Goal: Information Seeking & Learning: Find specific page/section

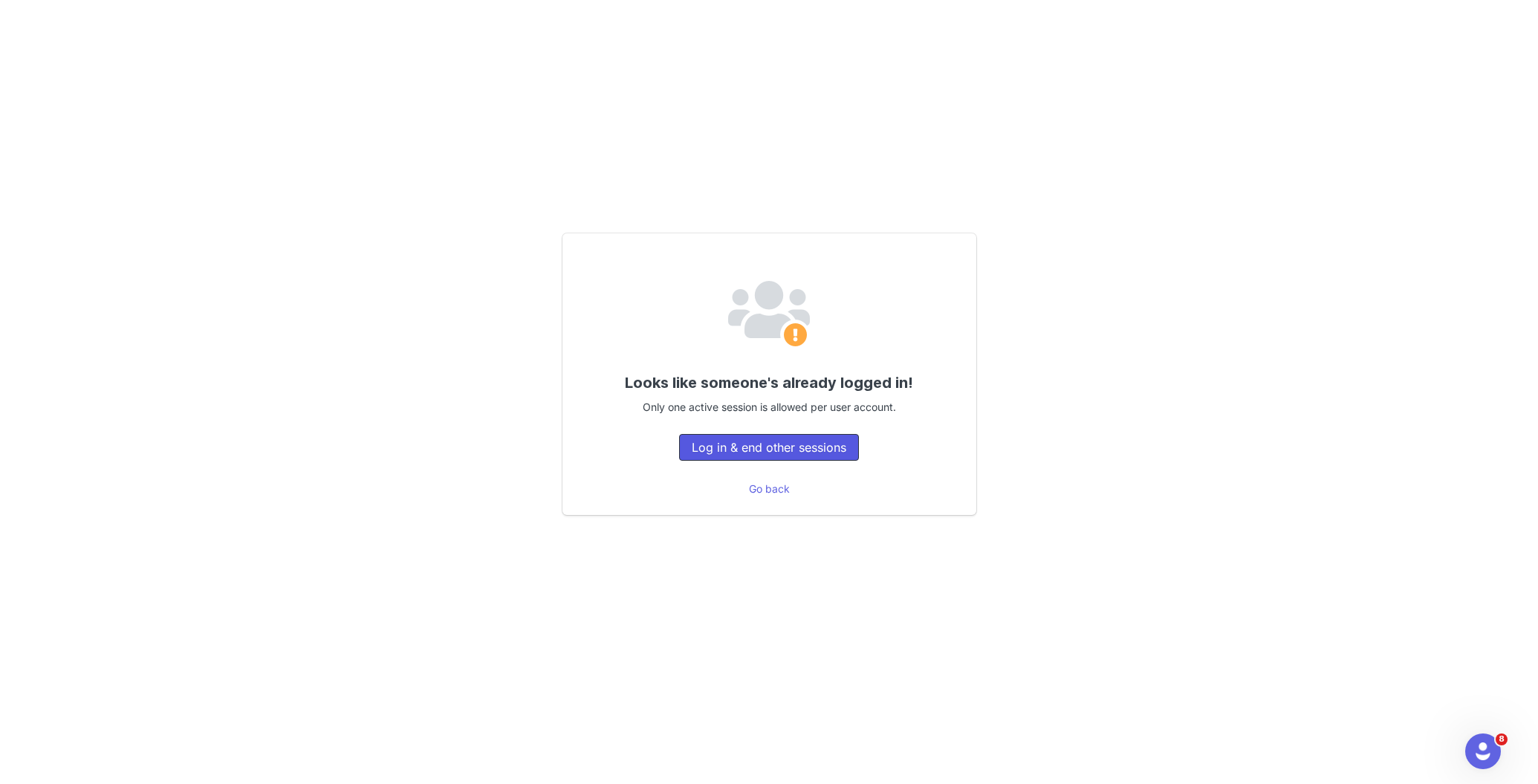
click at [774, 455] on button "Log in & end other sessions" at bounding box center [769, 447] width 180 height 27
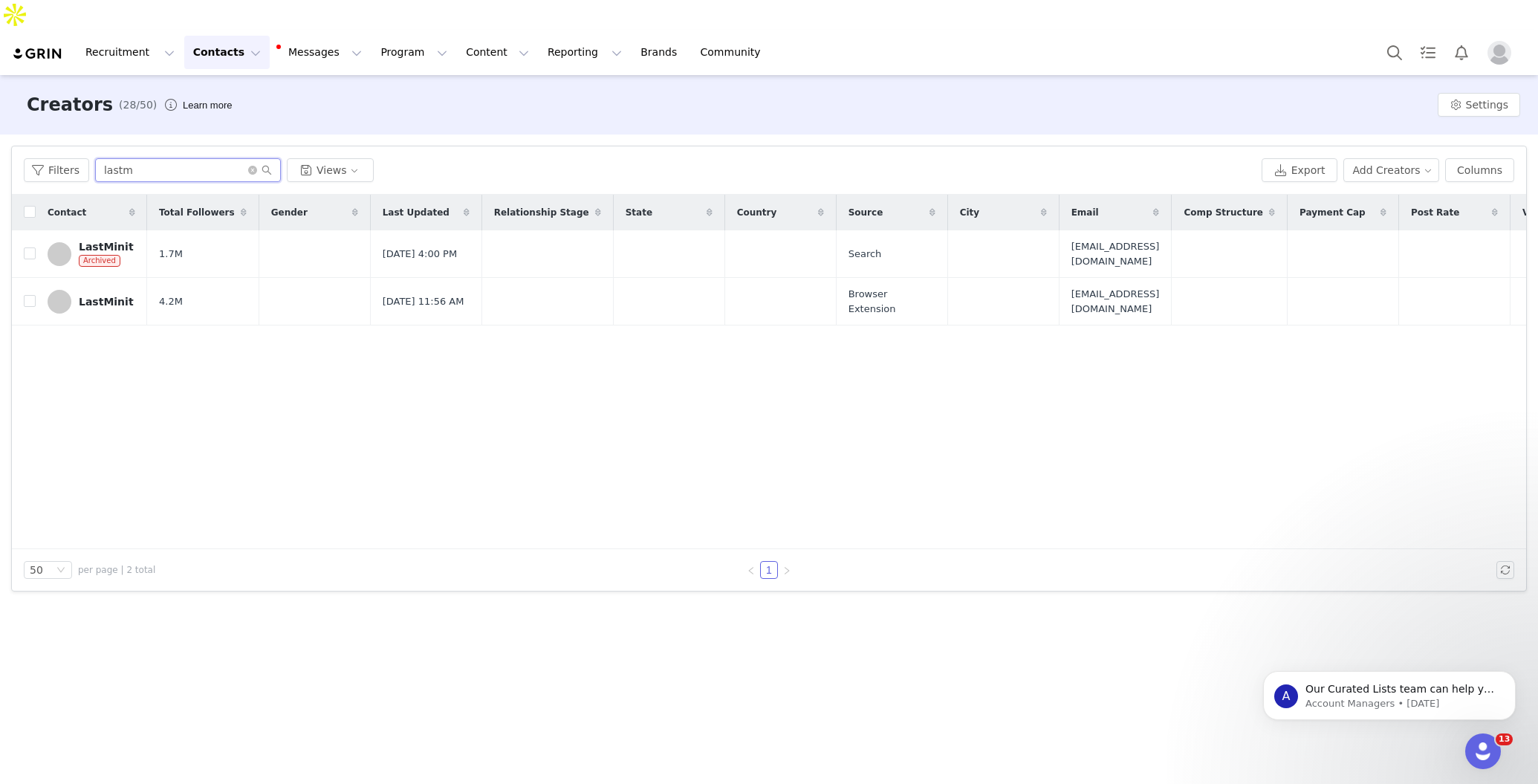
click at [182, 158] on input "lastm" at bounding box center [187, 170] width 185 height 24
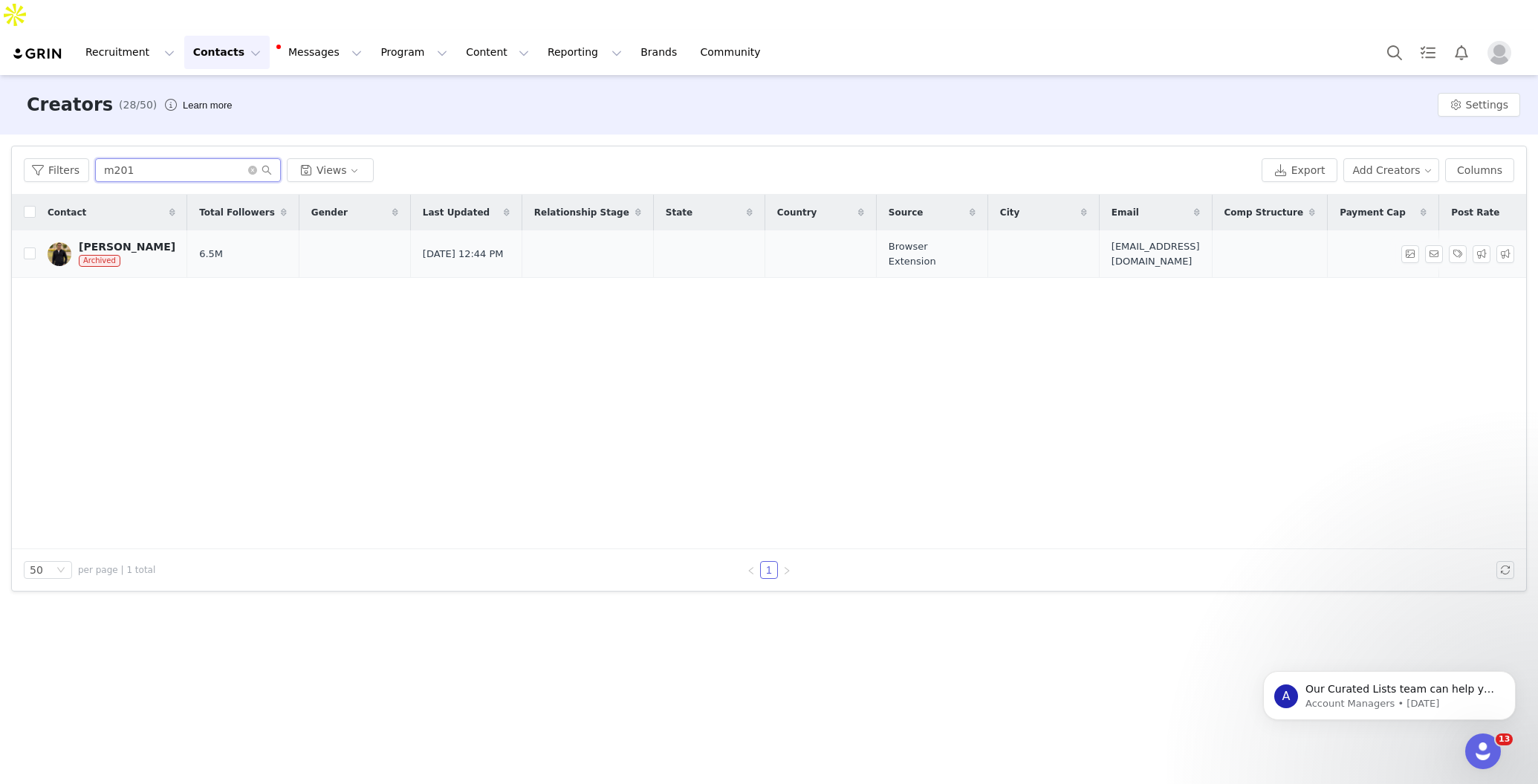
type input "m201"
click at [138, 241] on div "[PERSON_NAME]" at bounding box center [127, 247] width 96 height 12
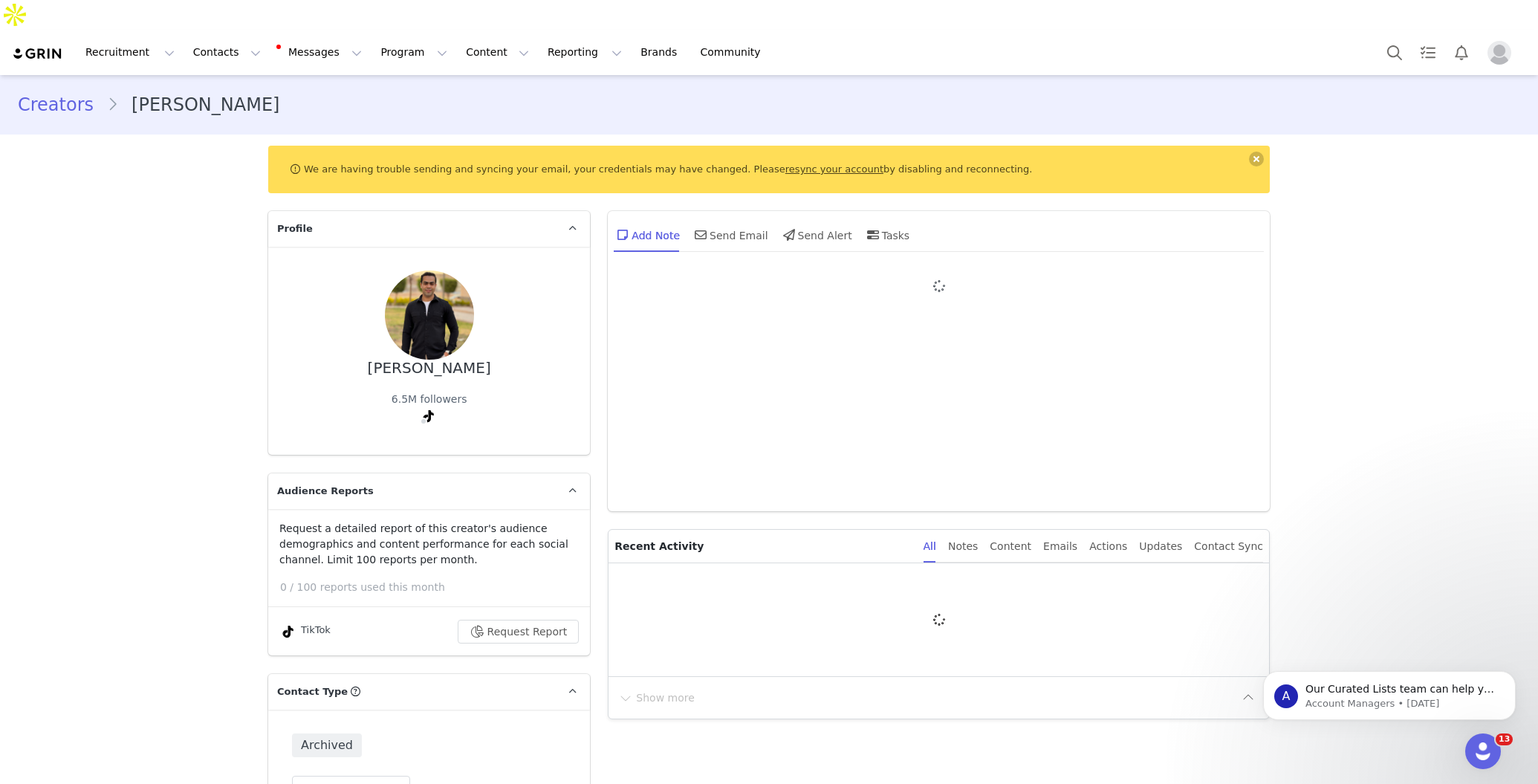
type input "+1 ([GEOGRAPHIC_DATA])"
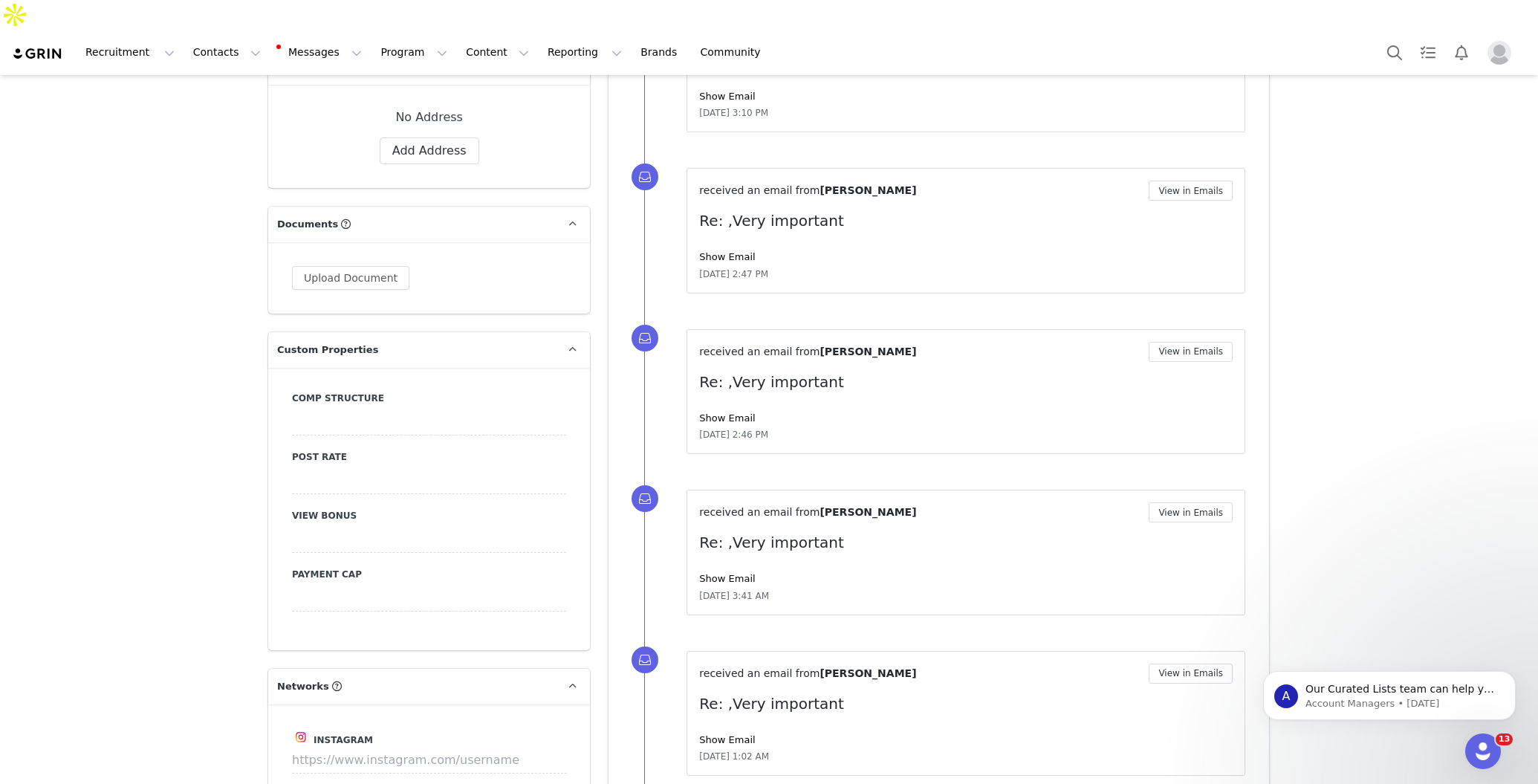
scroll to position [1793, 0]
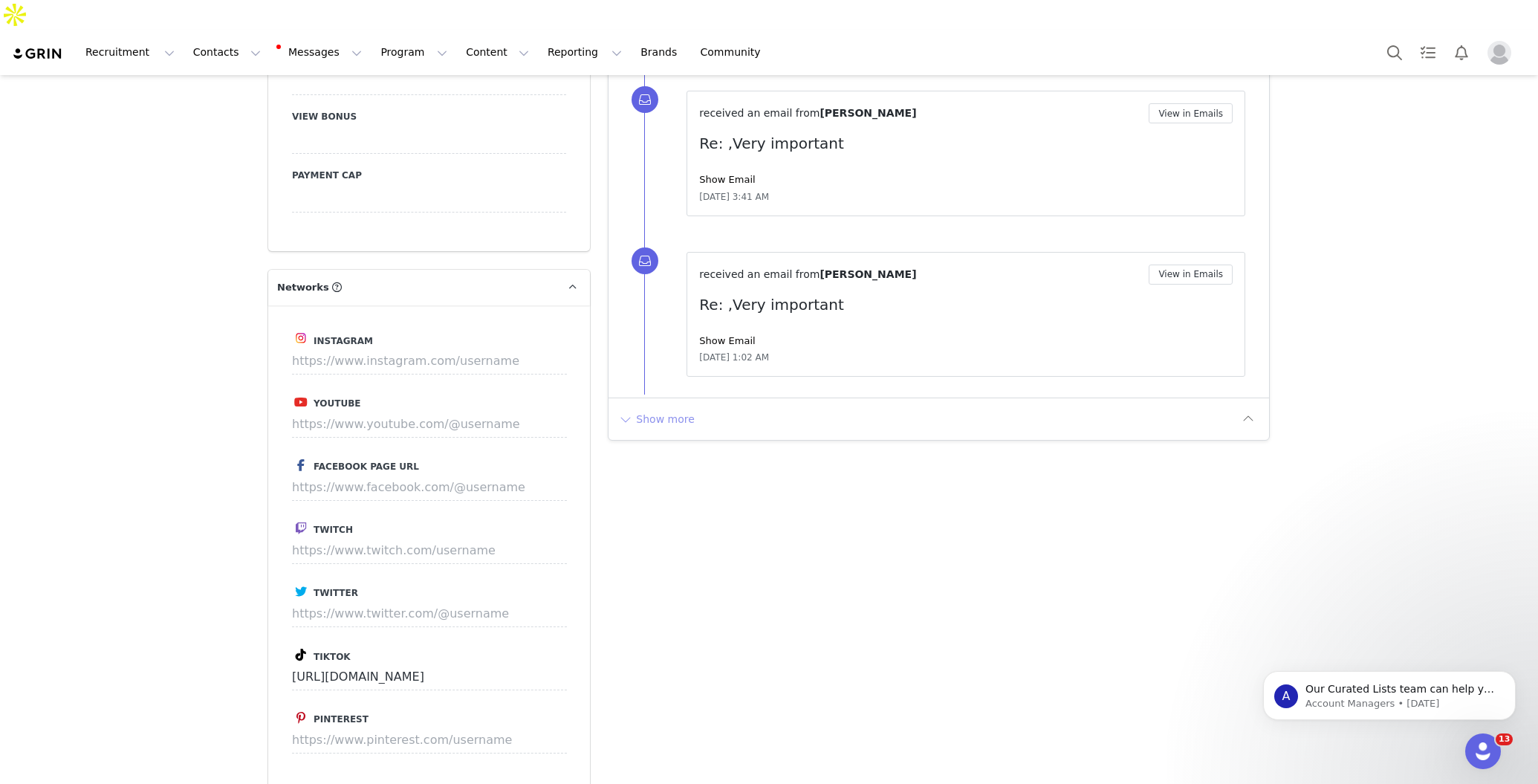
click at [680, 408] on button "Show more" at bounding box center [657, 419] width 78 height 24
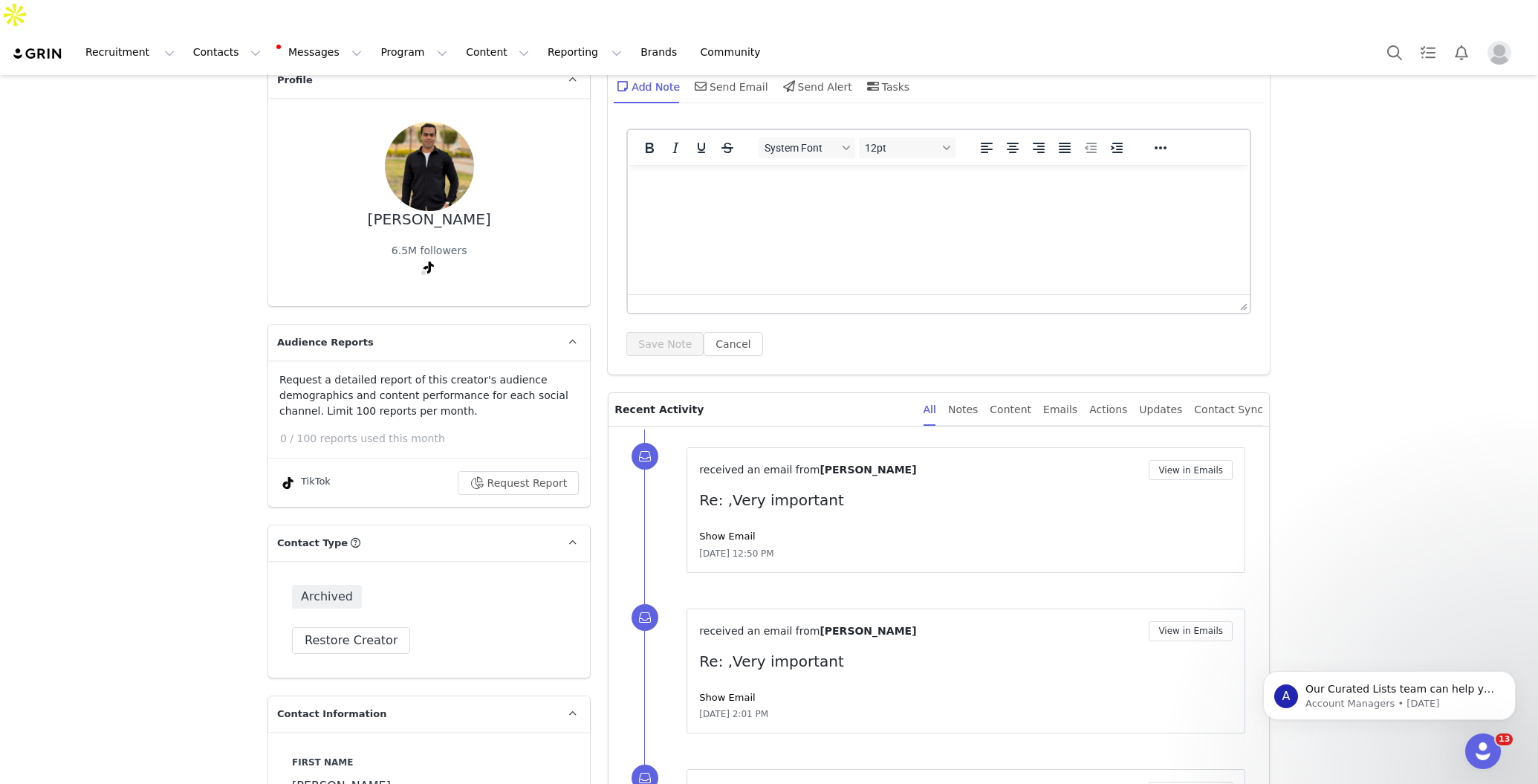
scroll to position [146, 0]
click at [1126, 395] on div "Actions" at bounding box center [1108, 412] width 38 height 33
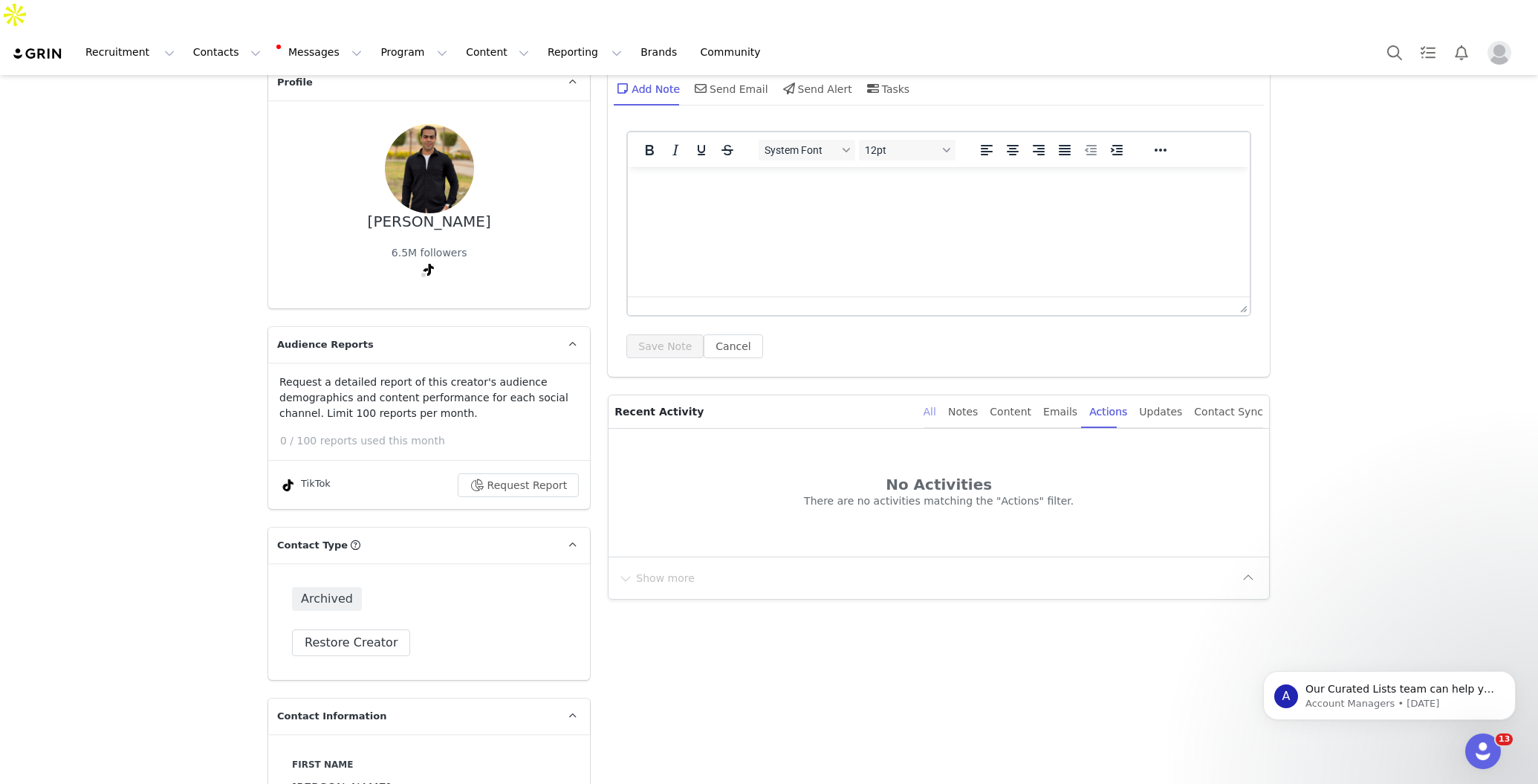
click at [936, 395] on div "All" at bounding box center [929, 412] width 12 height 33
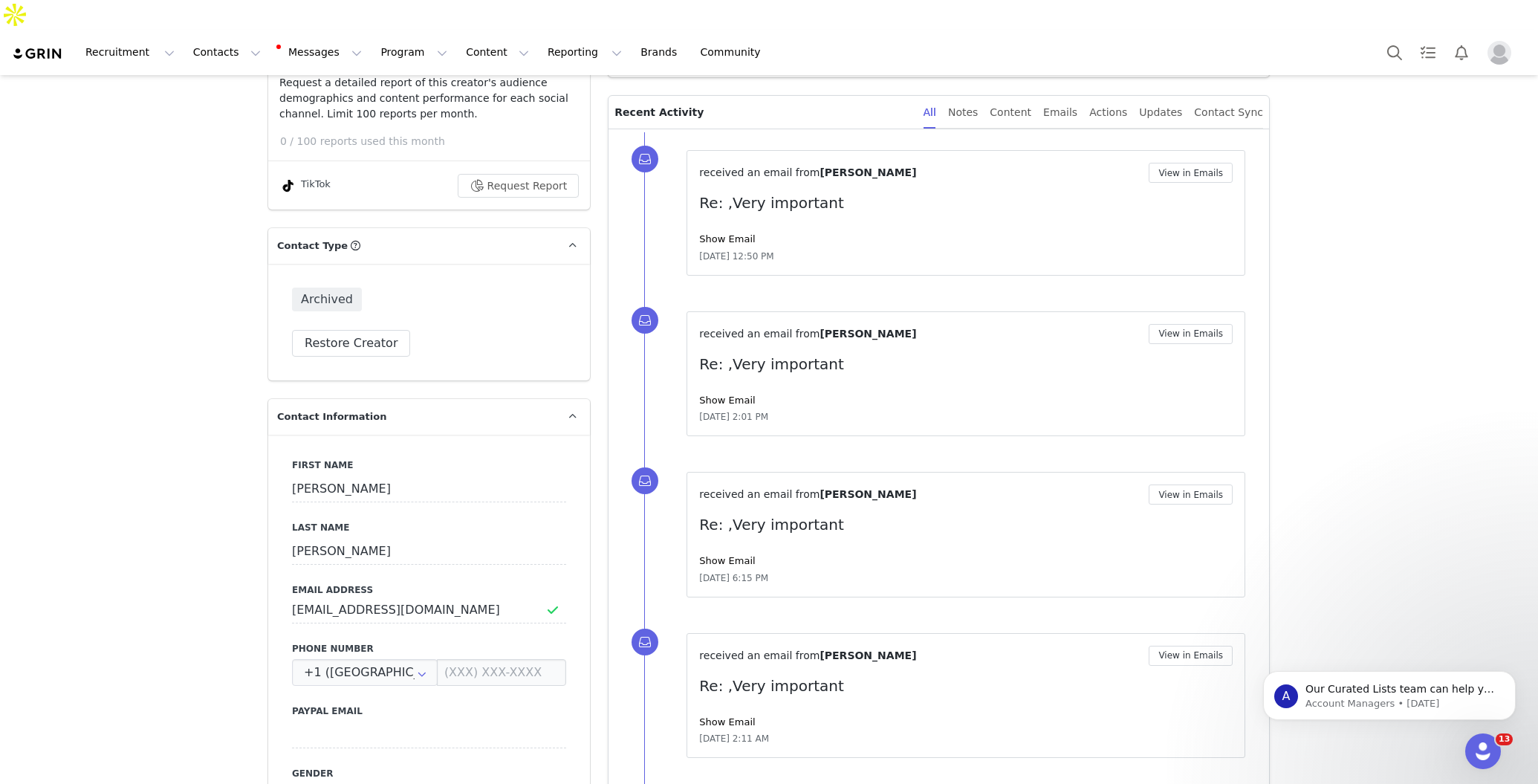
scroll to position [448, 0]
click at [297, 176] on div "TikTok" at bounding box center [305, 185] width 51 height 18
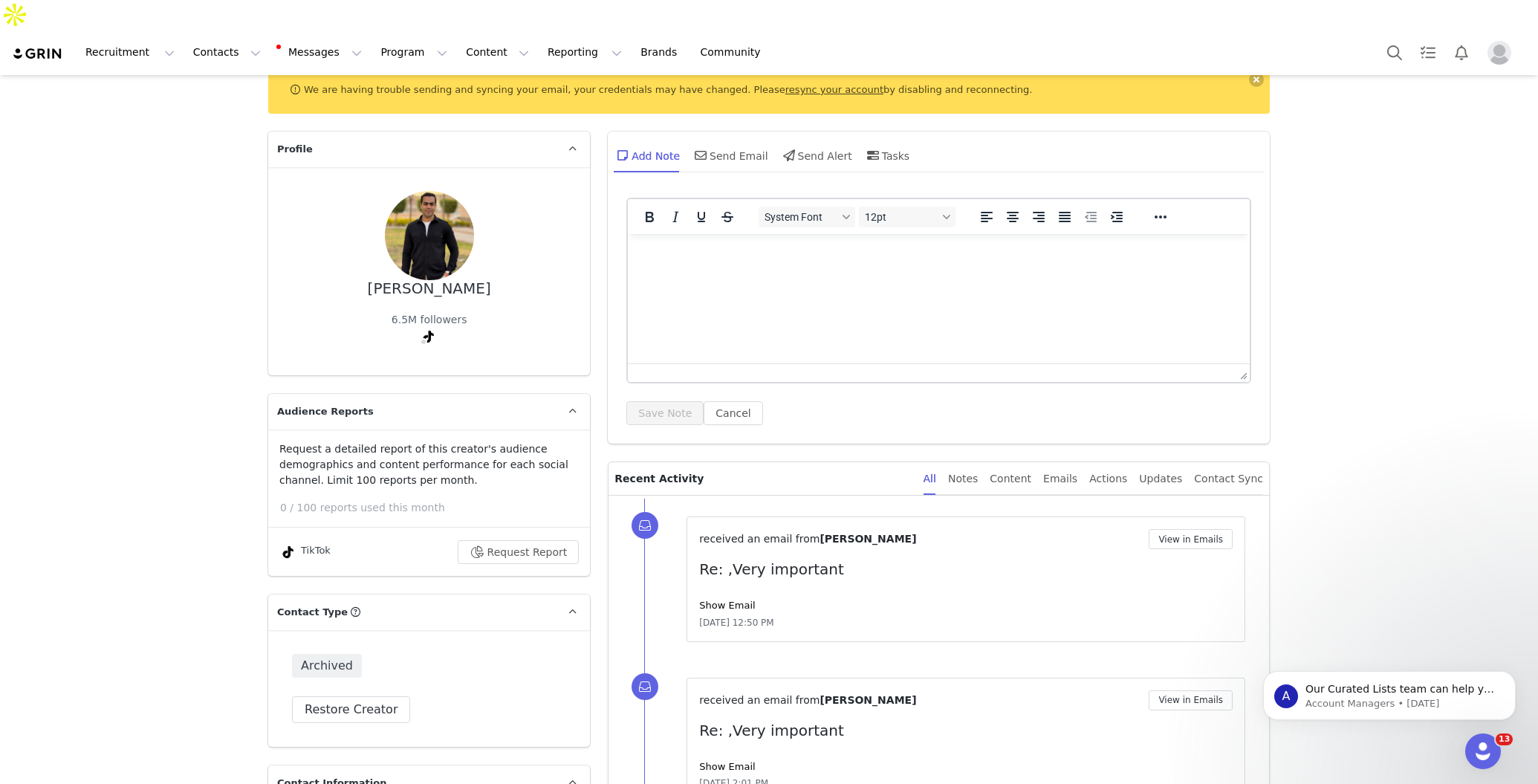
scroll to position [76, 0]
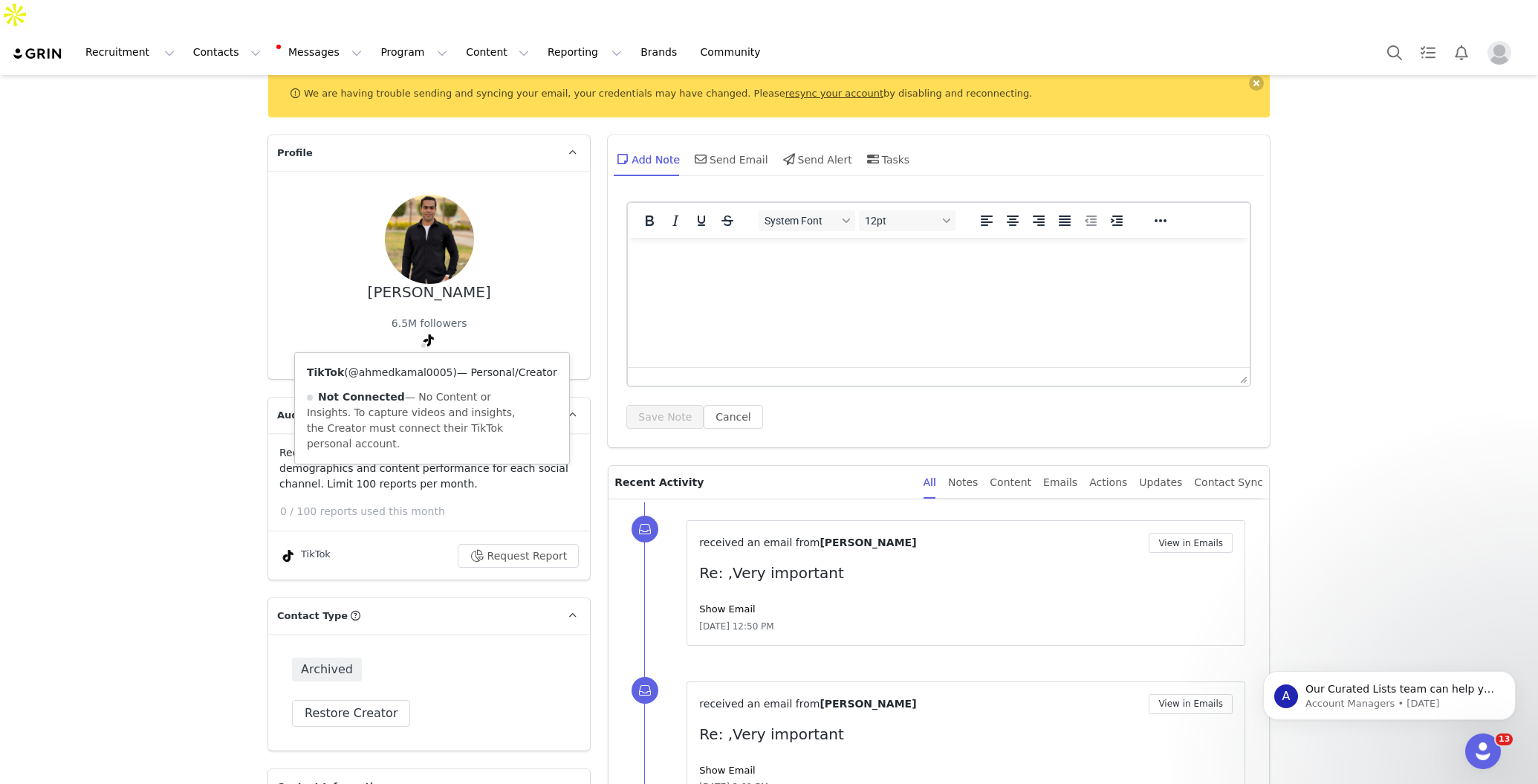
click at [417, 367] on link "@ahmedkamal0005" at bounding box center [401, 372] width 105 height 12
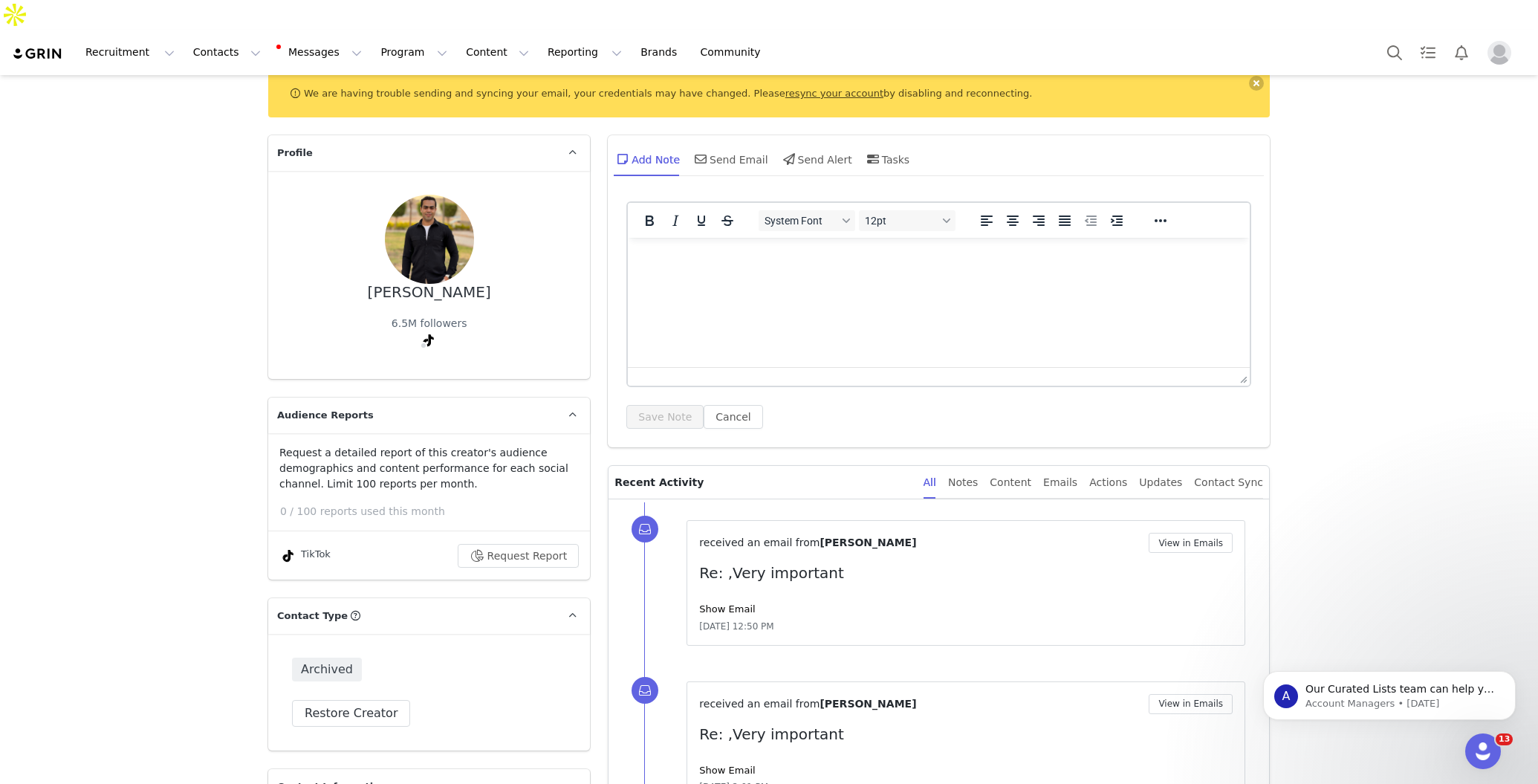
scroll to position [0, 0]
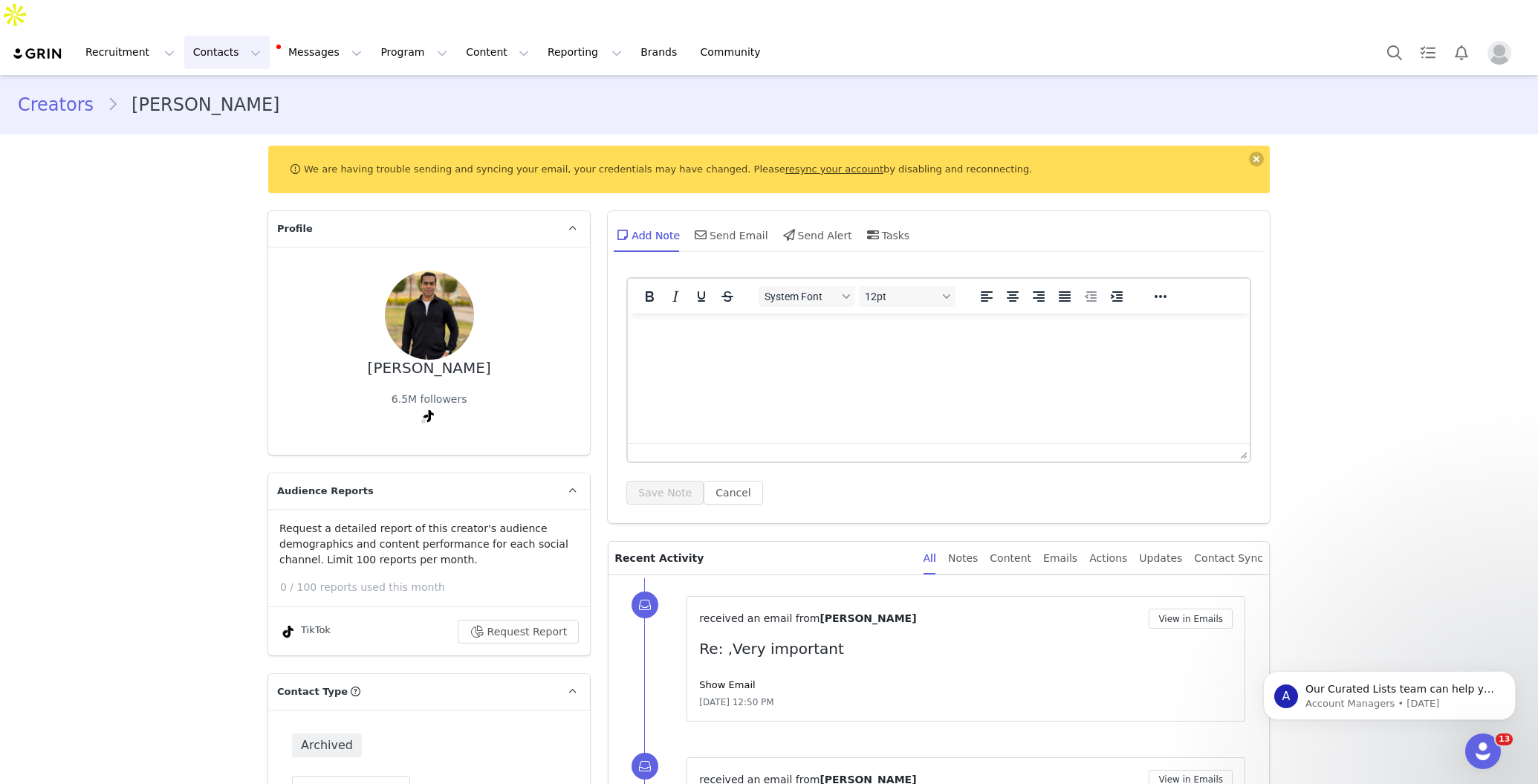
click at [222, 36] on button "Contacts Contacts" at bounding box center [227, 52] width 86 height 33
click at [233, 102] on link "Prospects" at bounding box center [233, 93] width 118 height 28
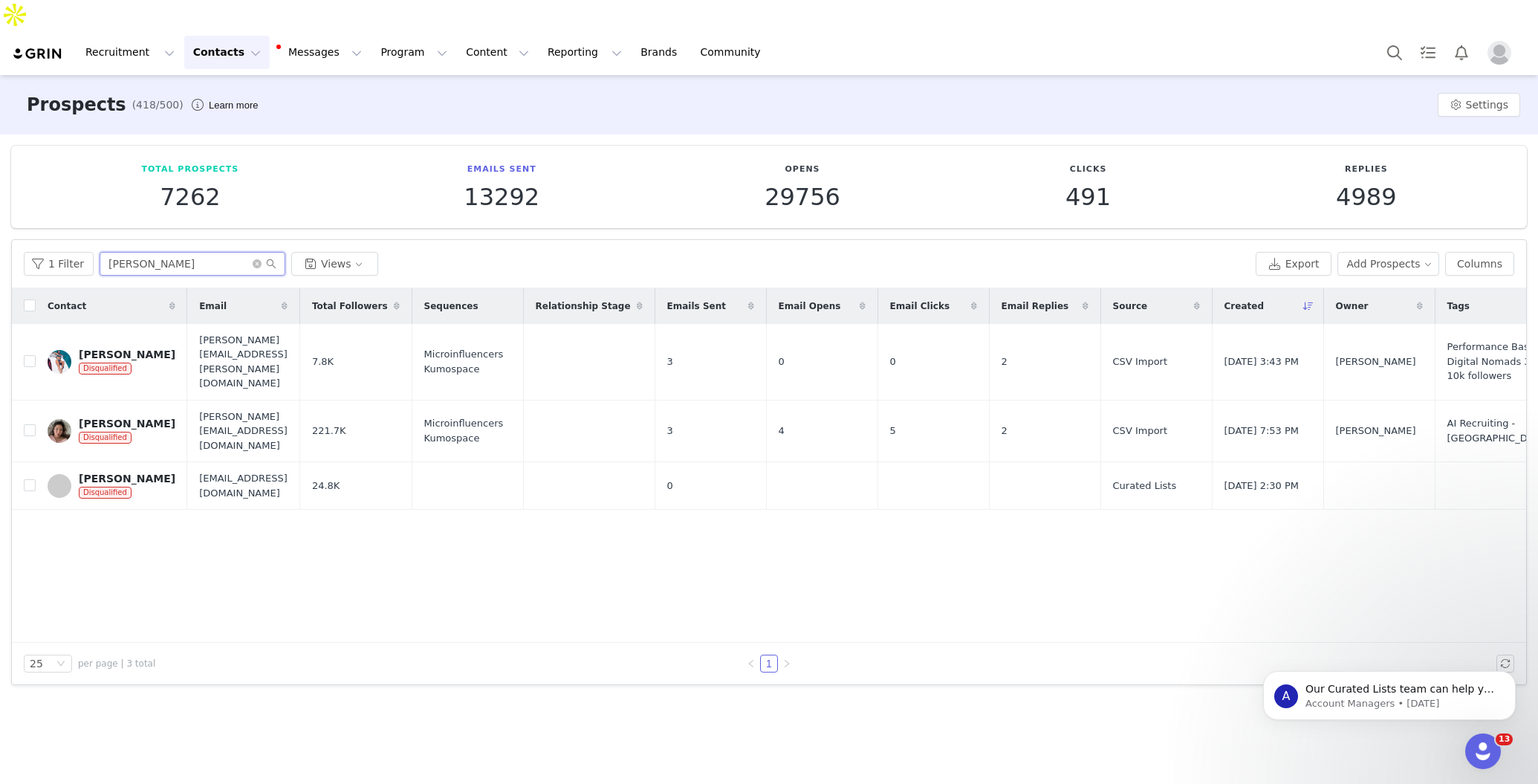
click at [195, 252] on input "[PERSON_NAME]" at bounding box center [192, 263] width 185 height 24
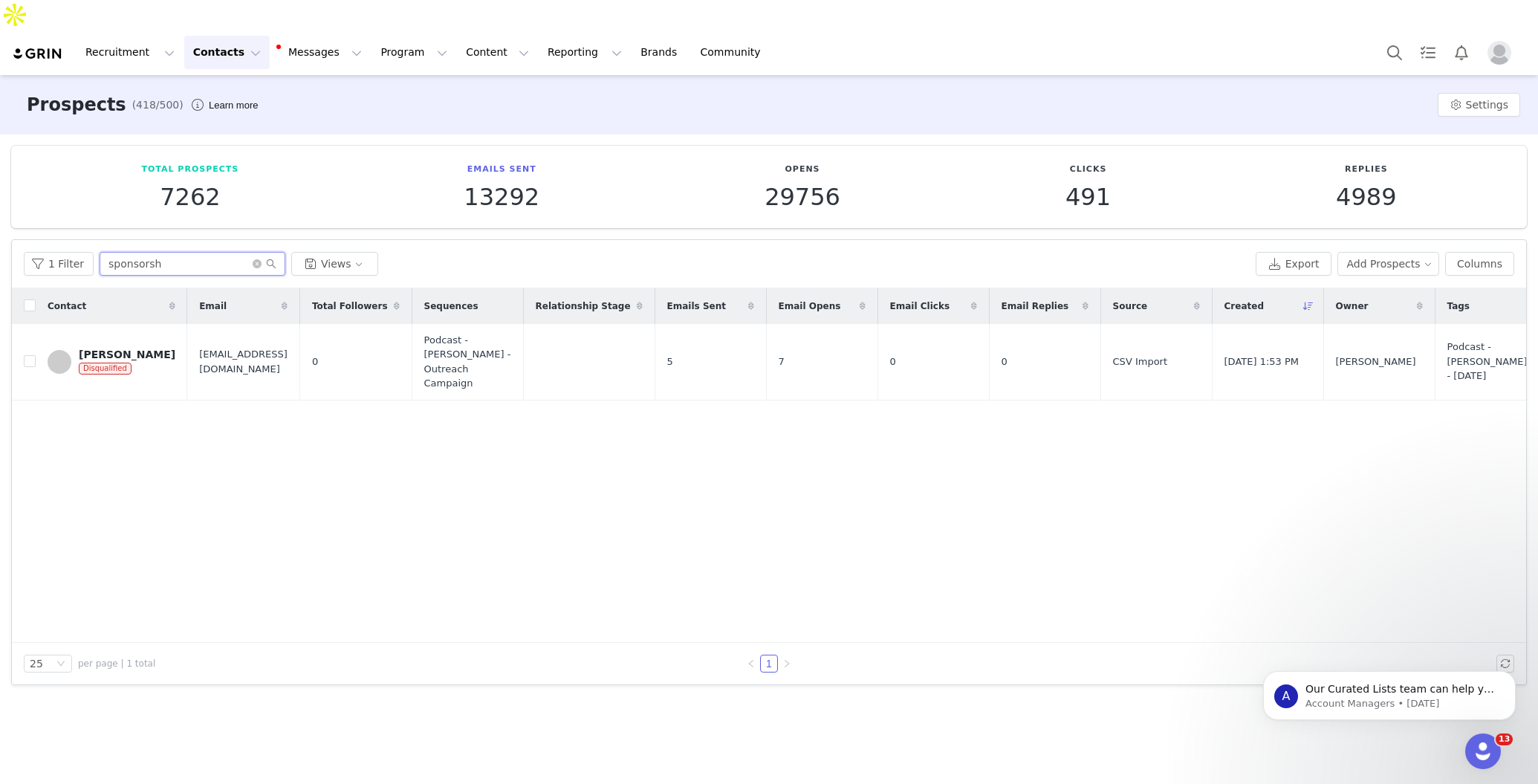
click at [181, 252] on input "sponsorsh" at bounding box center [192, 263] width 185 height 24
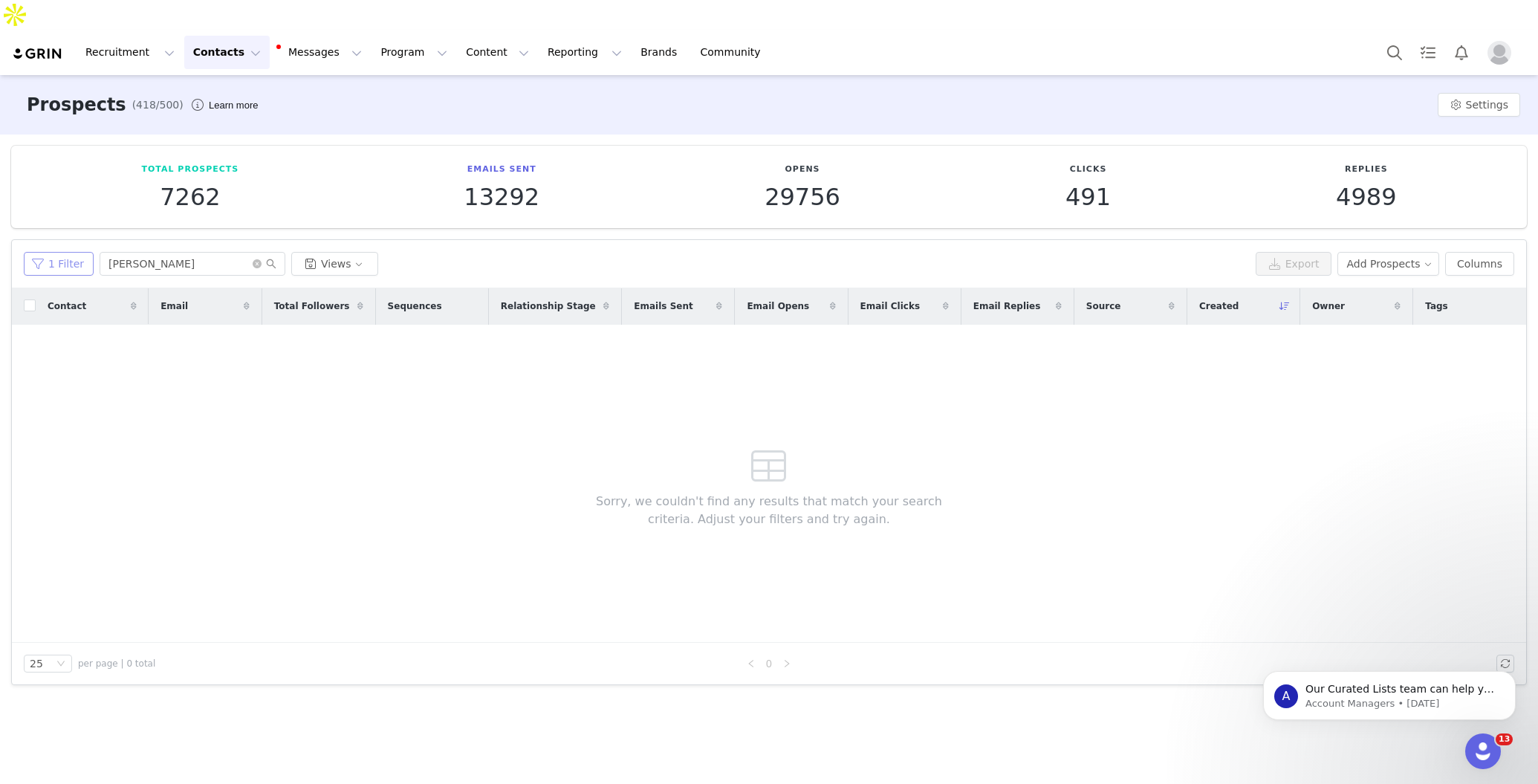
click at [68, 252] on button "1 Filter" at bounding box center [59, 263] width 70 height 24
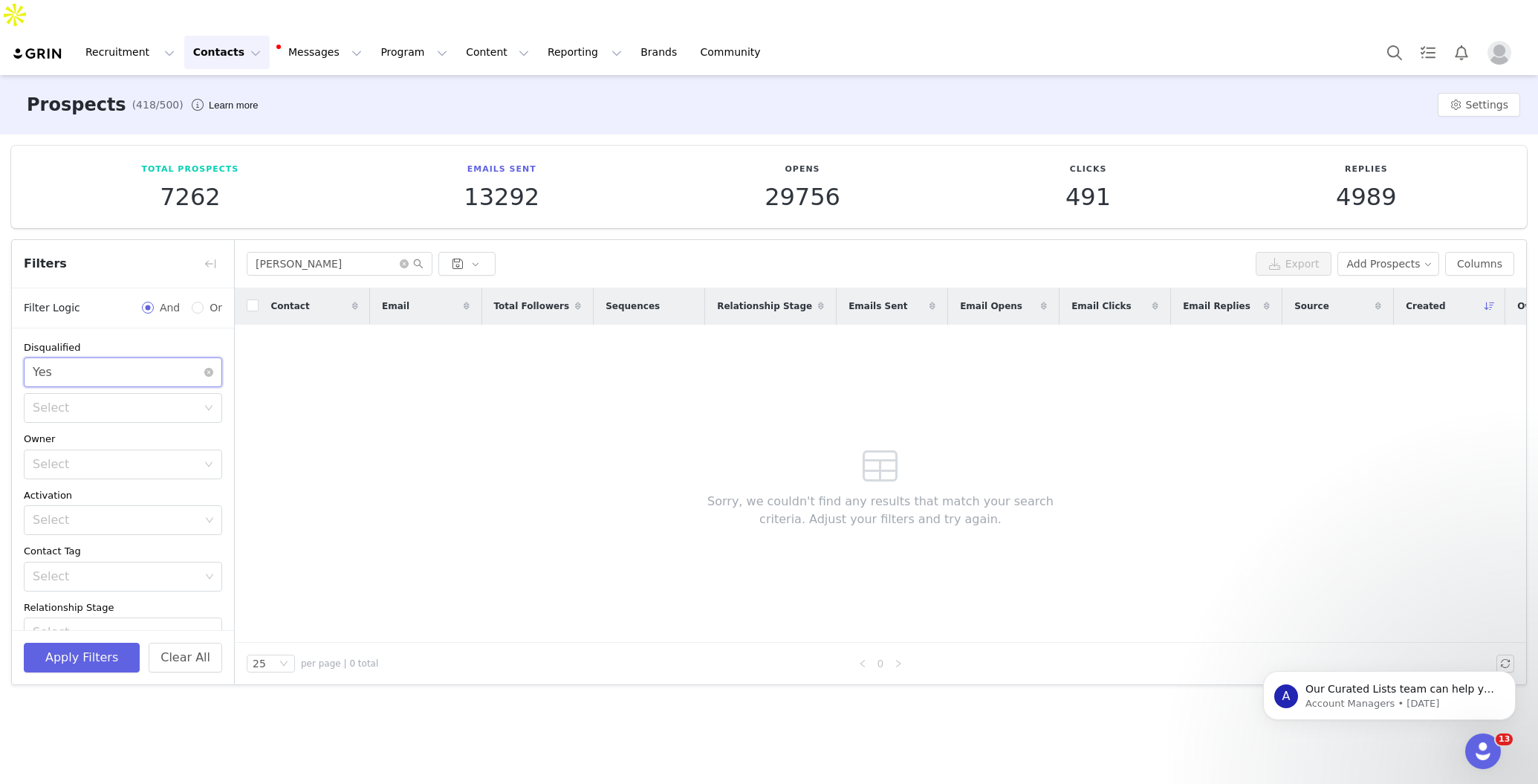
click at [186, 359] on div "Select Yes" at bounding box center [118, 372] width 171 height 29
click at [169, 359] on div "Select Yes" at bounding box center [118, 372] width 171 height 29
click at [177, 400] on div "Select" at bounding box center [114, 408] width 164 height 15
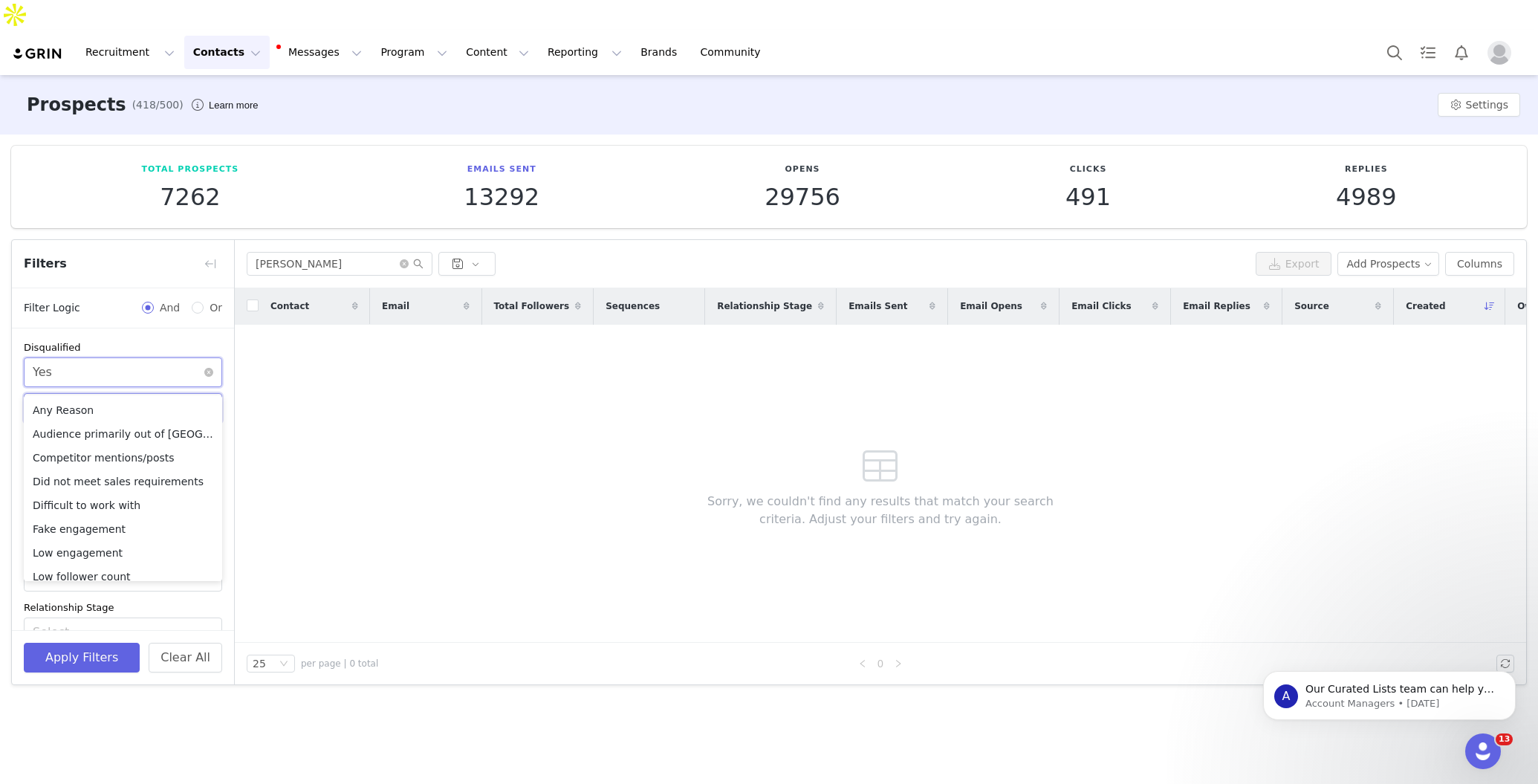
click at [169, 359] on div "Select Yes" at bounding box center [118, 372] width 171 height 29
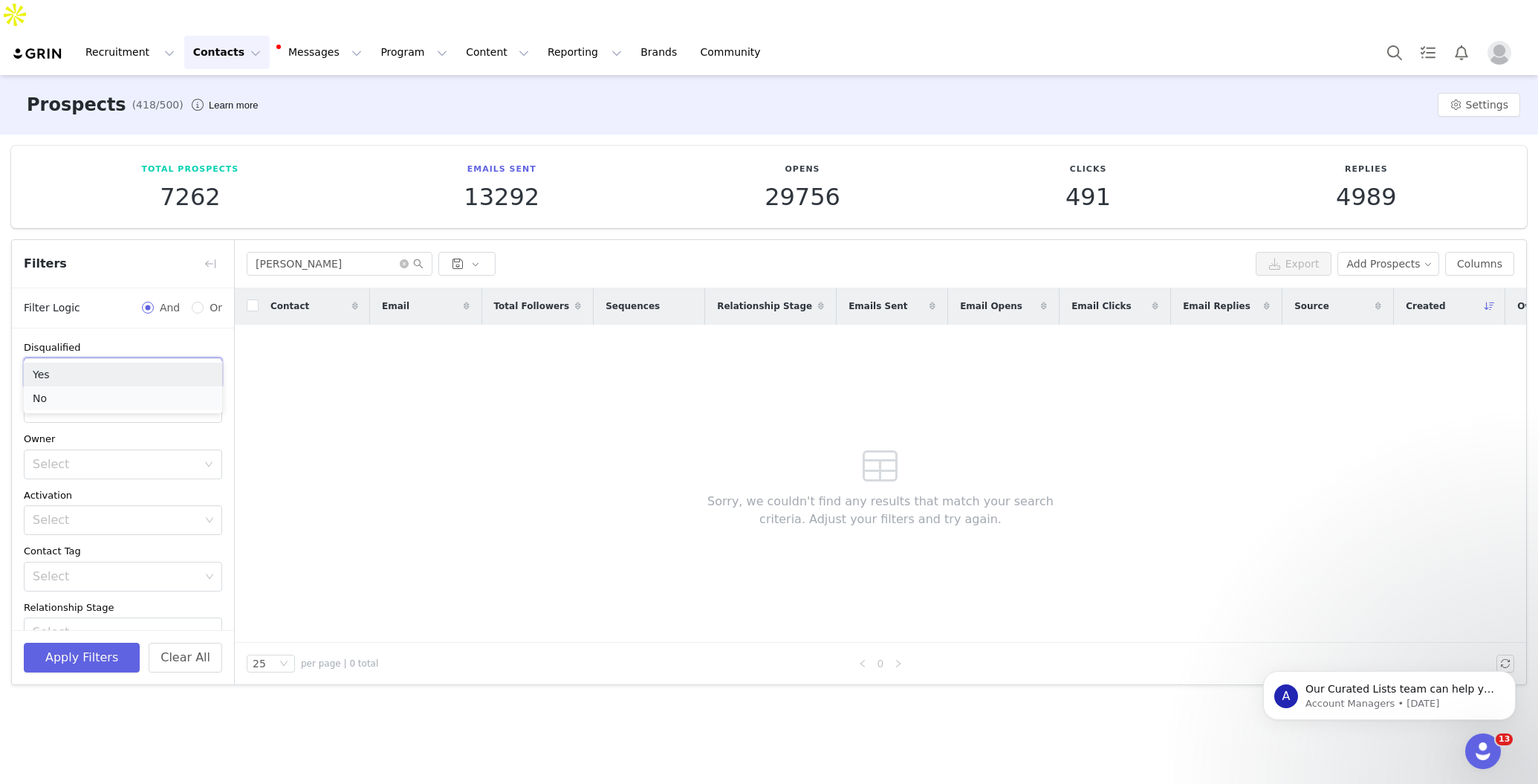
click at [138, 391] on li "No" at bounding box center [123, 398] width 198 height 24
click at [276, 252] on input "[PERSON_NAME]" at bounding box center [339, 263] width 185 height 24
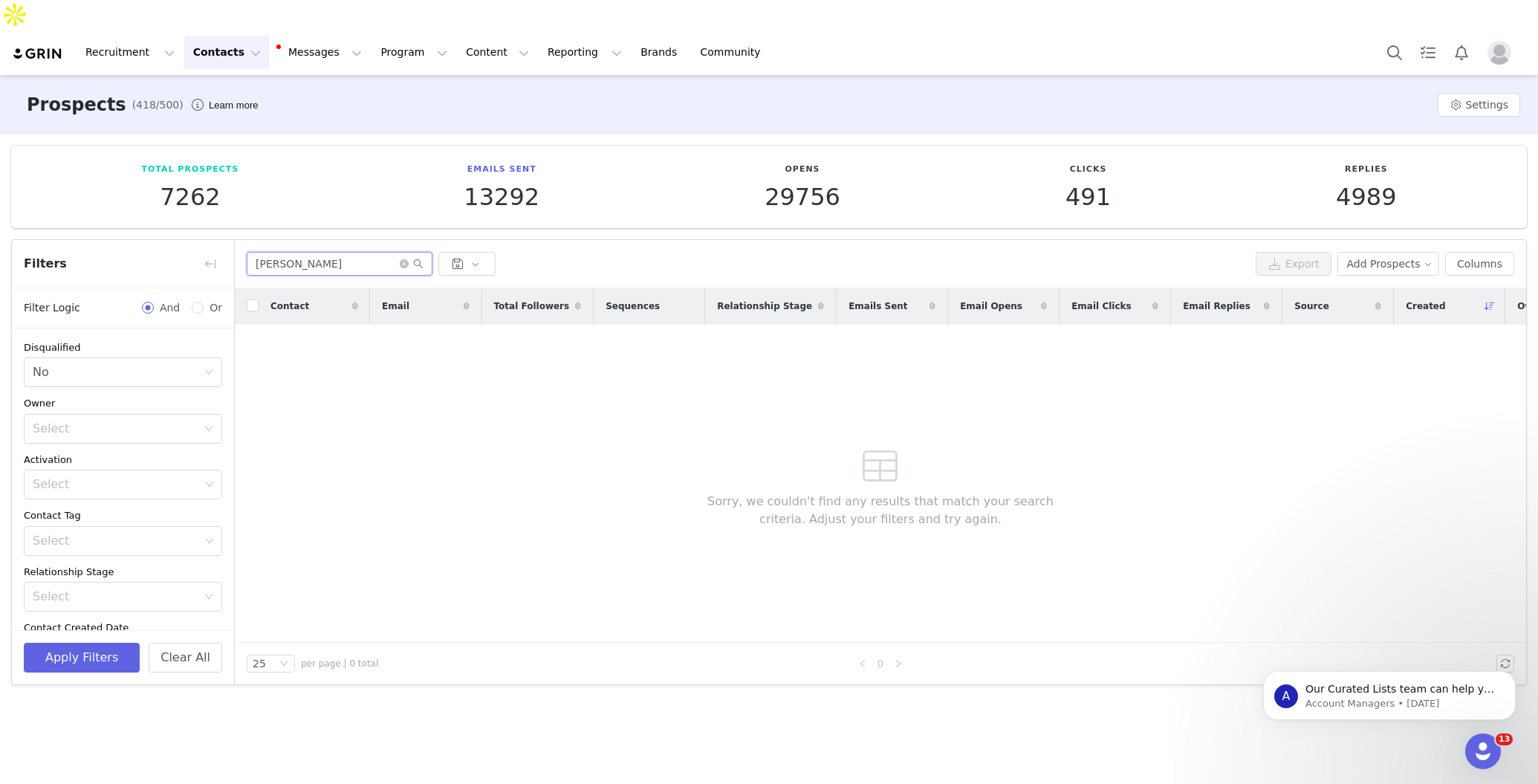
click at [276, 252] on input "[PERSON_NAME]" at bounding box center [339, 263] width 185 height 24
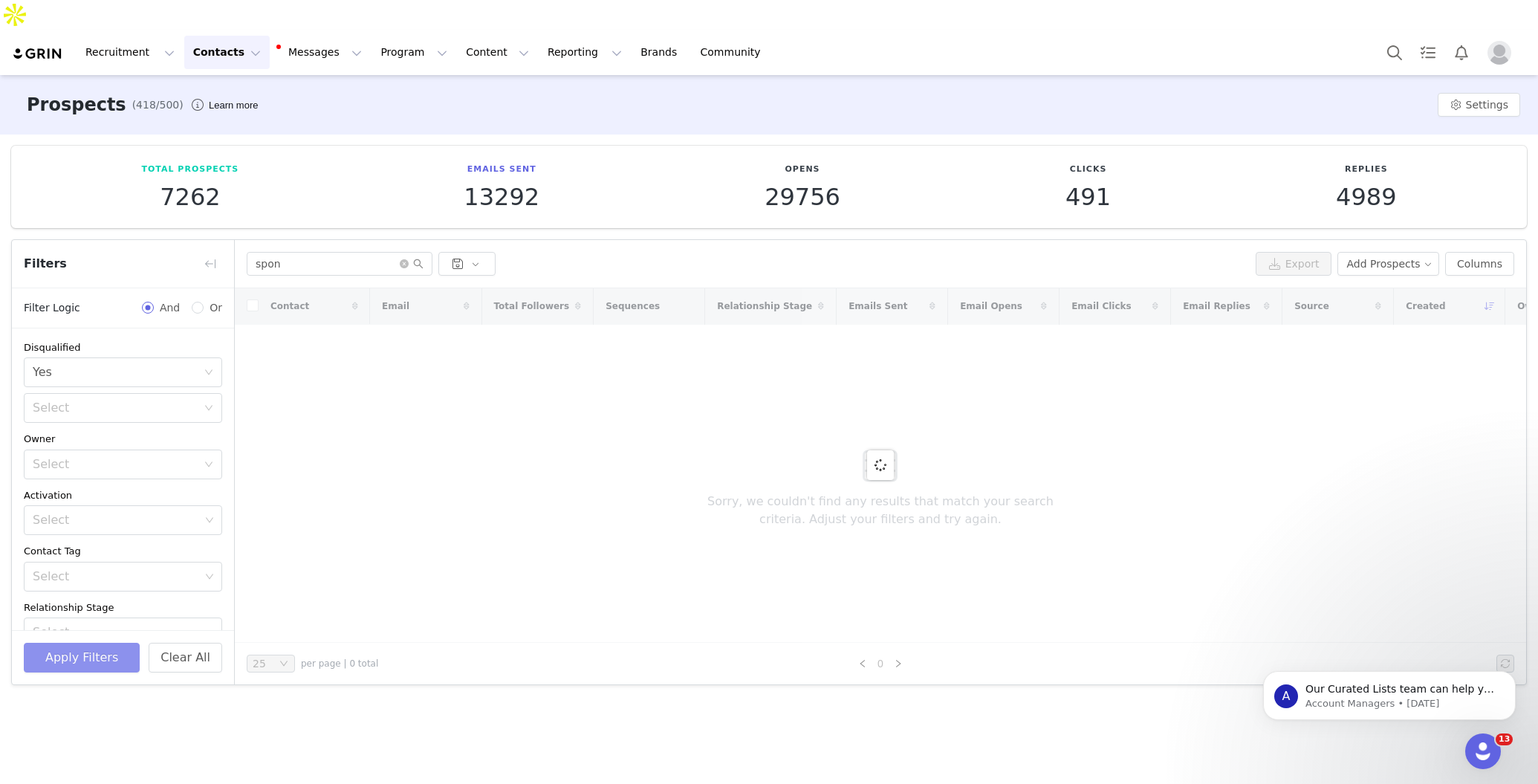
click at [98, 643] on button "Apply Filters" at bounding box center [82, 657] width 116 height 29
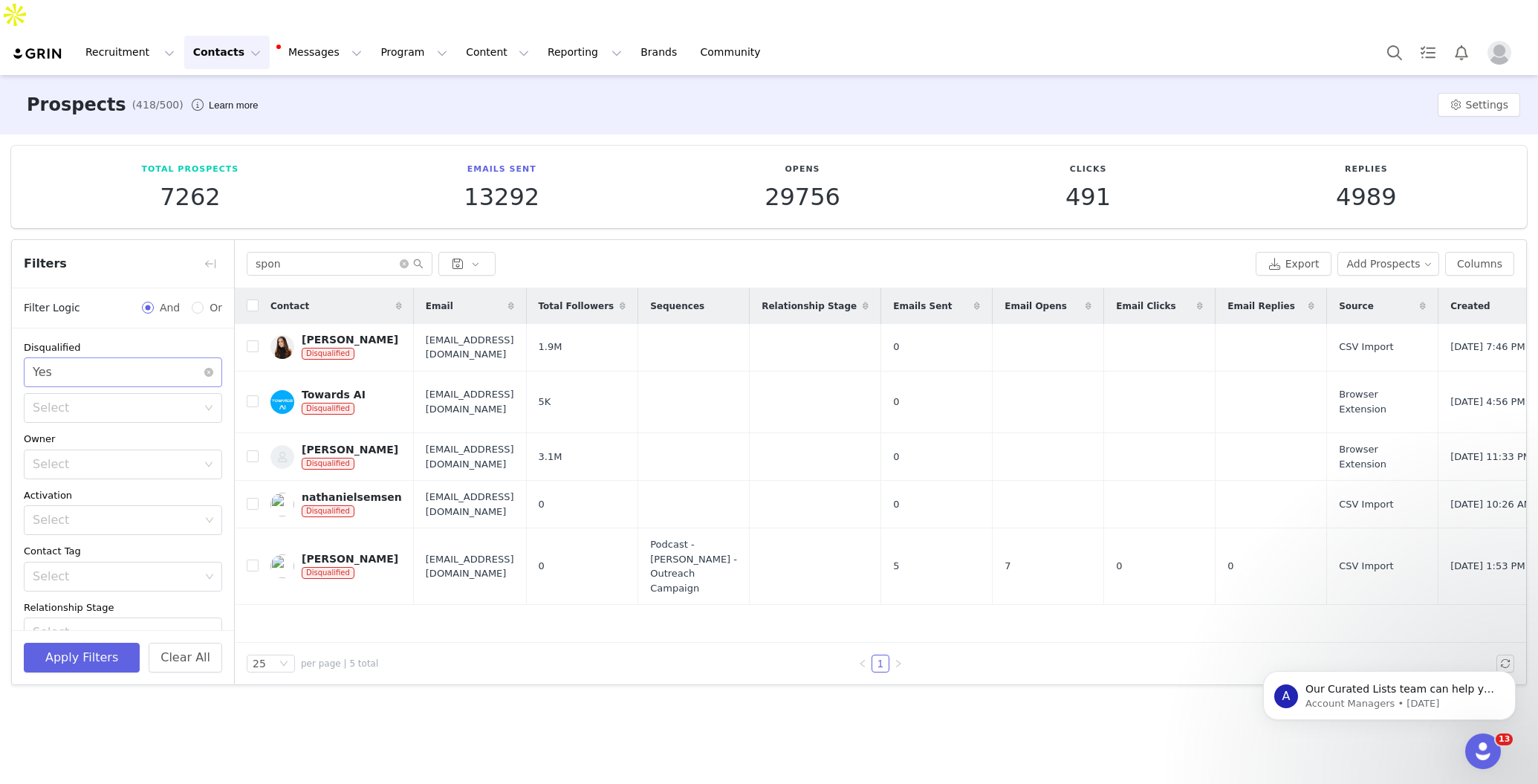
click at [197, 359] on div "Select Yes" at bounding box center [118, 372] width 171 height 29
click at [197, 391] on li "No" at bounding box center [123, 398] width 198 height 24
click at [70, 643] on button "Apply Filters" at bounding box center [82, 657] width 116 height 29
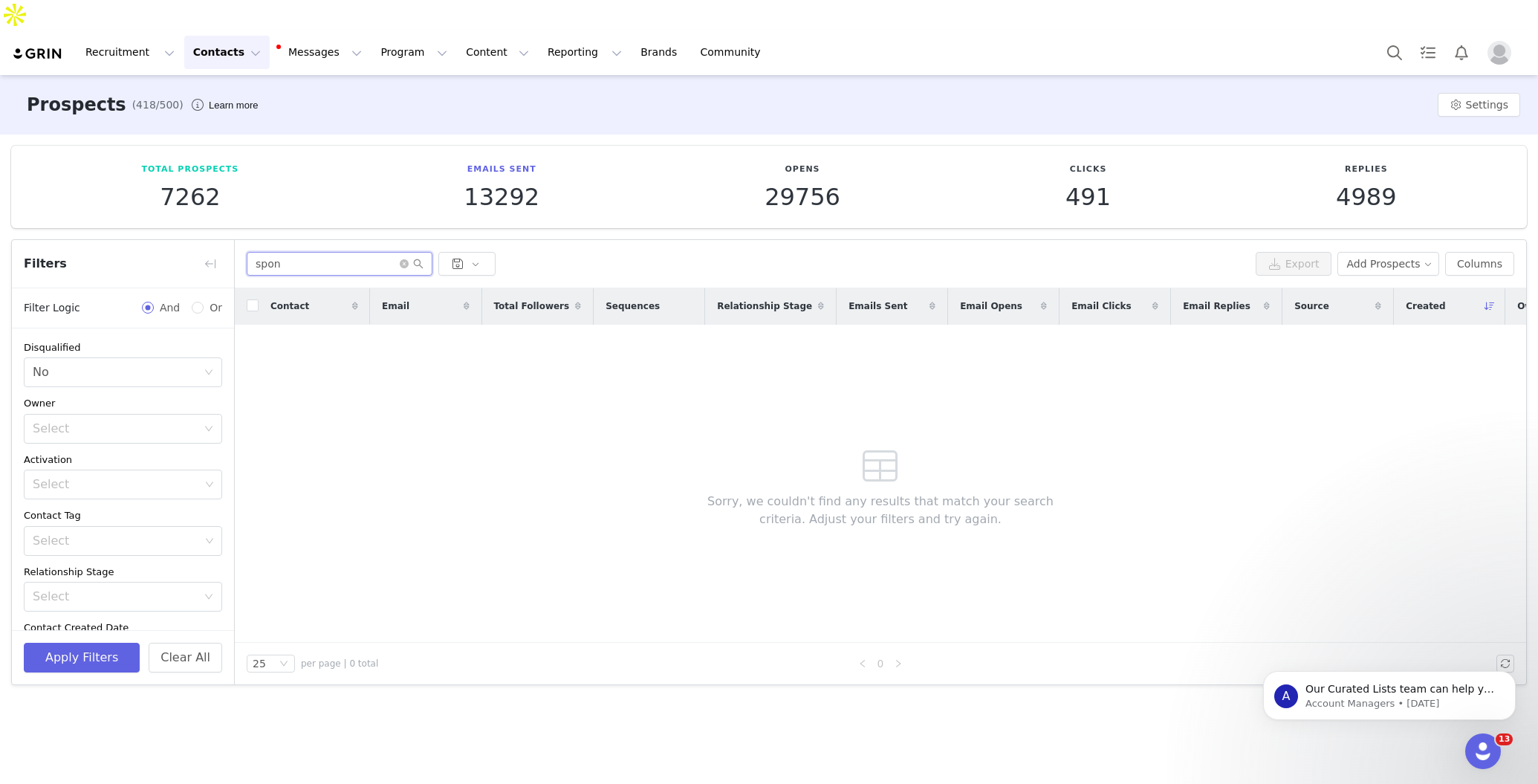
click at [283, 252] on input "spon" at bounding box center [339, 263] width 185 height 24
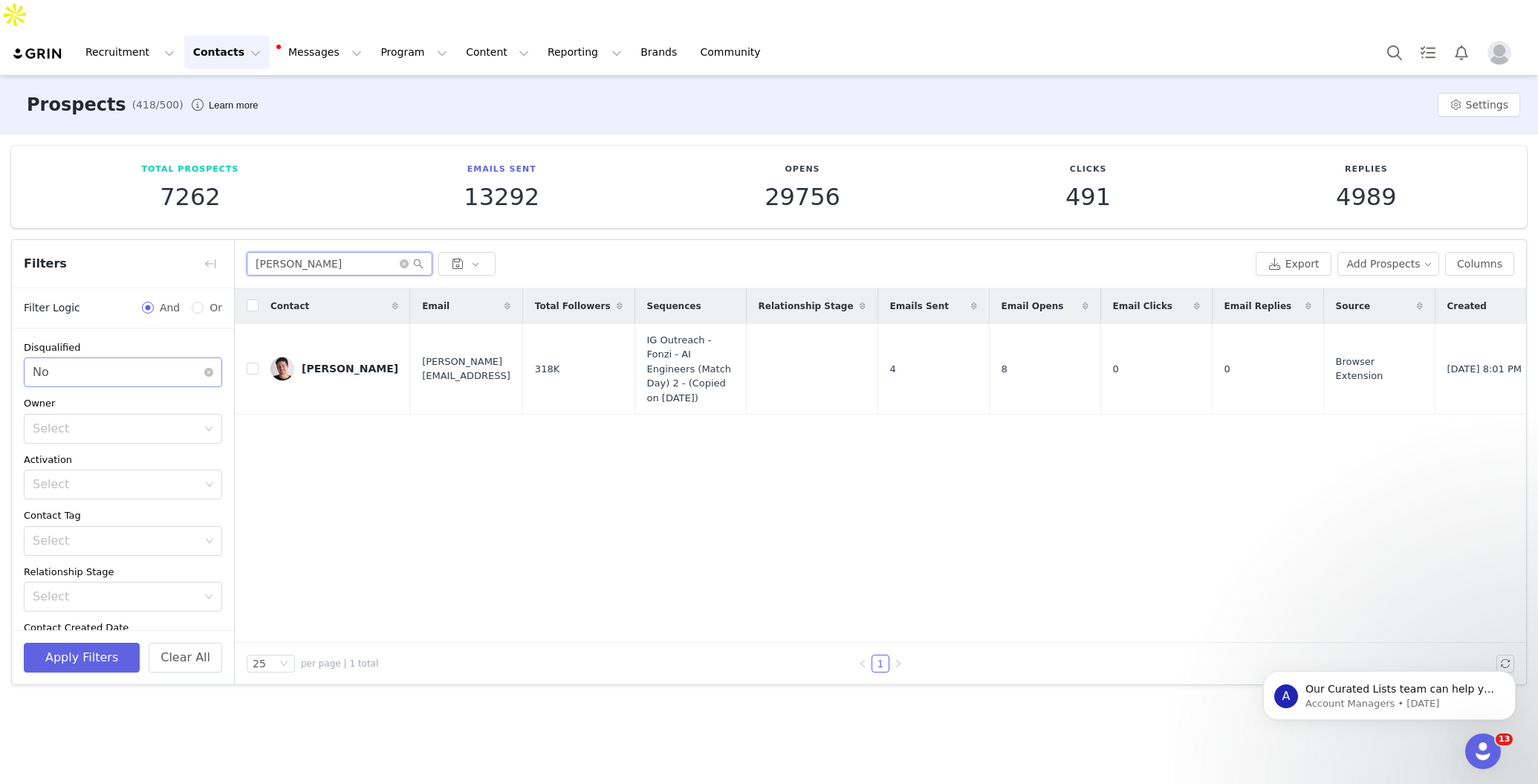
type input "[PERSON_NAME]"
click at [190, 359] on div "Select No" at bounding box center [118, 372] width 171 height 29
click at [335, 388] on div "Contact Email Total Followers Sequences Relationship Stage Emails Sent Email Op…" at bounding box center [880, 466] width 1291 height 354
click at [320, 363] on div "[PERSON_NAME]" at bounding box center [350, 368] width 96 height 12
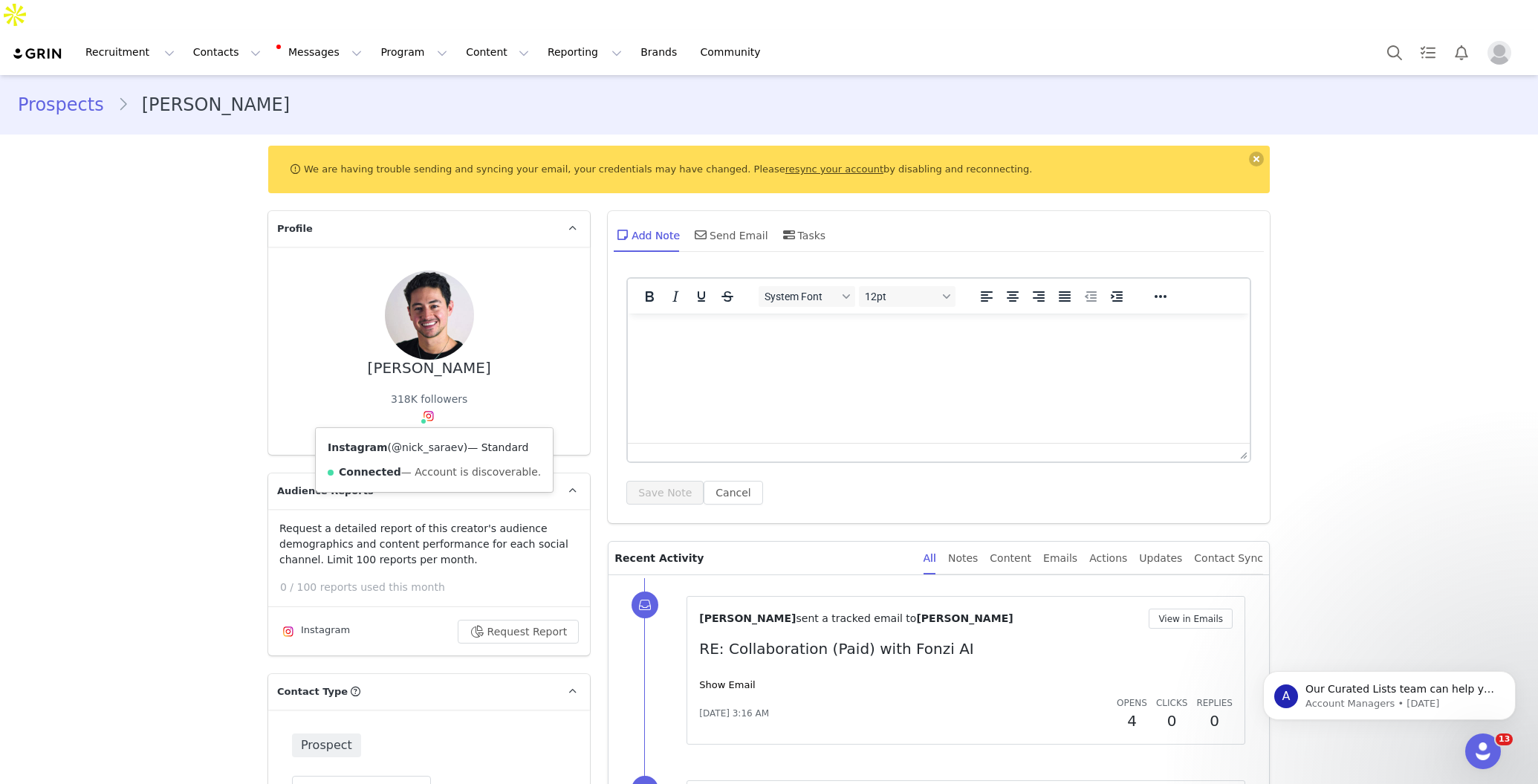
click at [421, 441] on link "@nick_saraev" at bounding box center [427, 447] width 72 height 12
